Goal: Transaction & Acquisition: Book appointment/travel/reservation

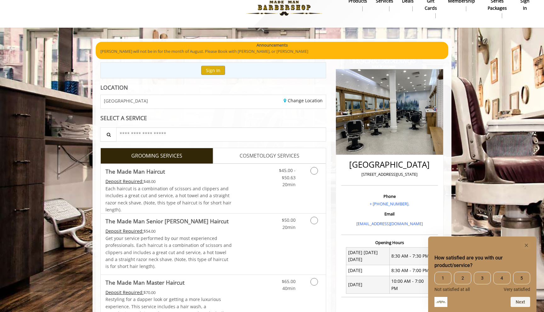
scroll to position [7, 0]
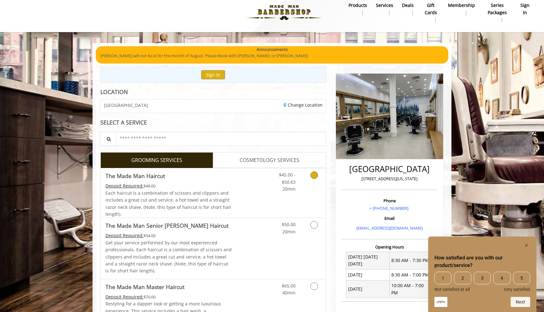
click at [311, 176] on icon "Grooming services" at bounding box center [315, 176] width 8 height 8
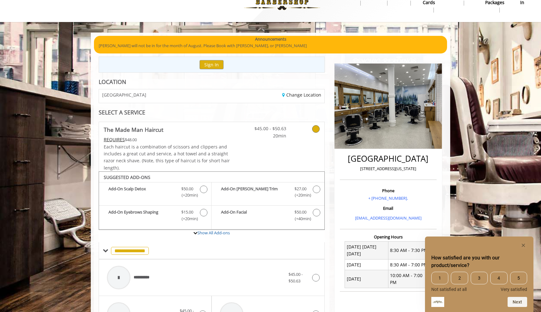
scroll to position [16, 0]
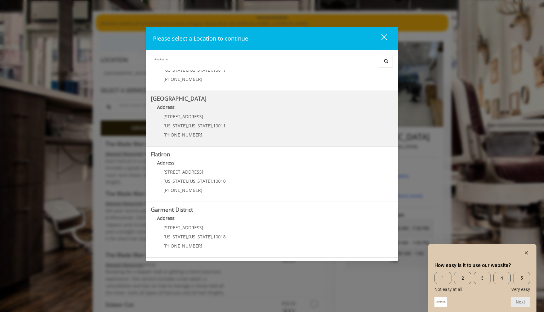
scroll to position [44, 0]
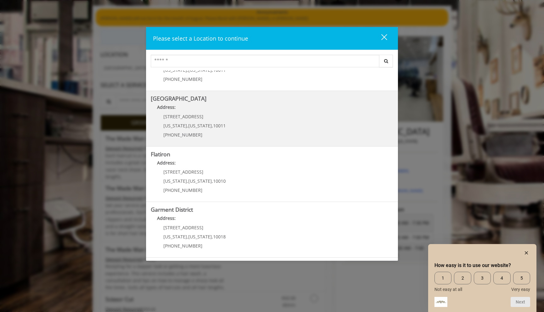
click at [215, 116] on p "267 W 15th St" at bounding box center [194, 116] width 62 height 5
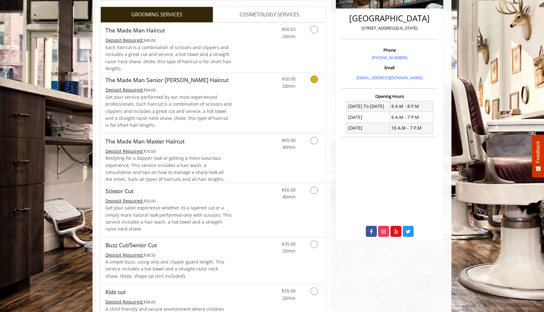
scroll to position [154, 0]
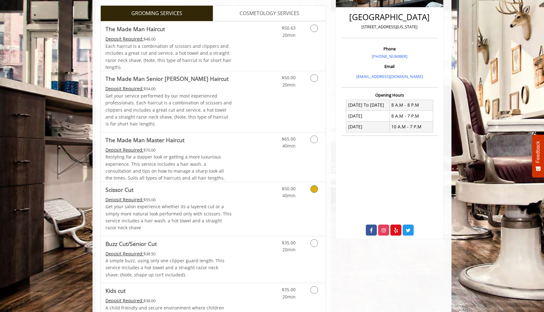
click at [303, 198] on div "Grooming services" at bounding box center [314, 190] width 26 height 17
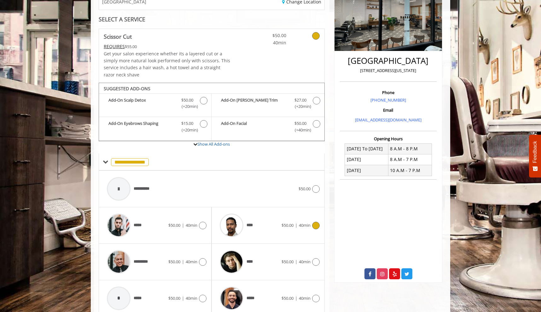
scroll to position [137, 0]
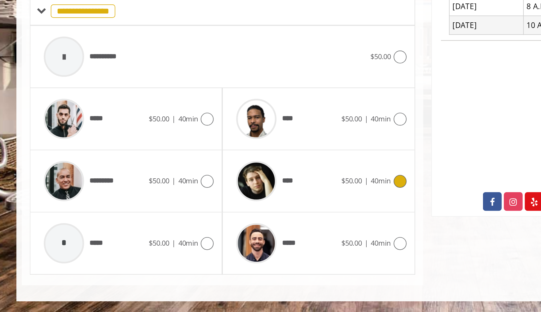
click at [315, 234] on icon at bounding box center [316, 236] width 8 height 8
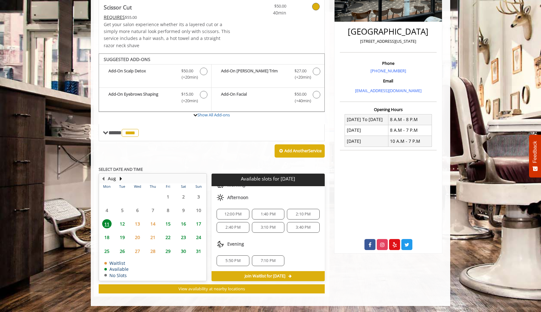
scroll to position [23, 0]
click at [266, 221] on span "1:40 PM" at bounding box center [267, 220] width 15 height 5
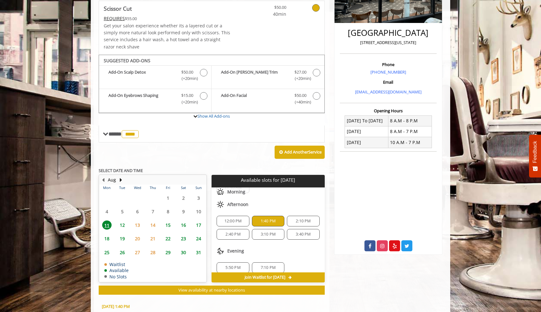
scroll to position [141, 0]
